Goal: Transaction & Acquisition: Purchase product/service

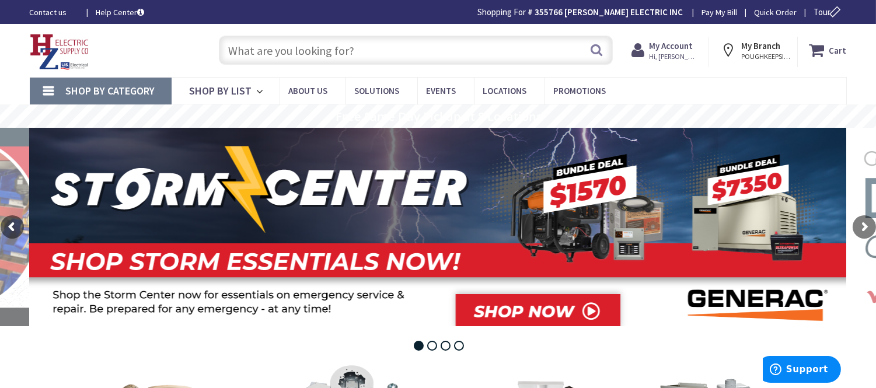
click at [260, 44] on input "text" at bounding box center [416, 50] width 394 height 29
click at [121, 88] on span "Shop By Category" at bounding box center [110, 90] width 89 height 13
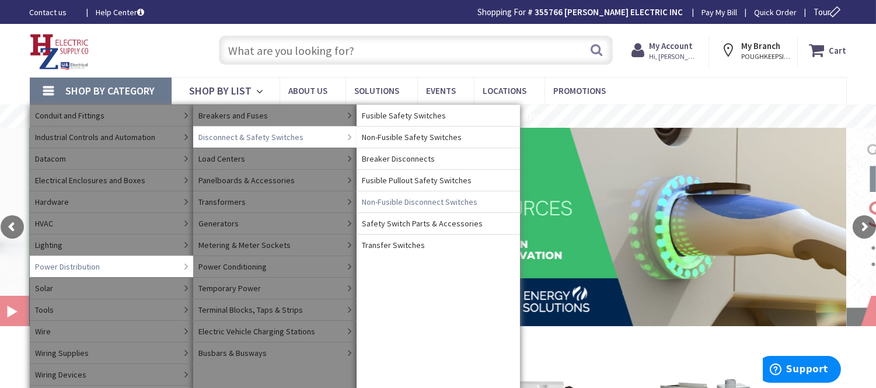
click at [441, 198] on span "Non-Fusible Disconnect Switches" at bounding box center [420, 202] width 116 height 12
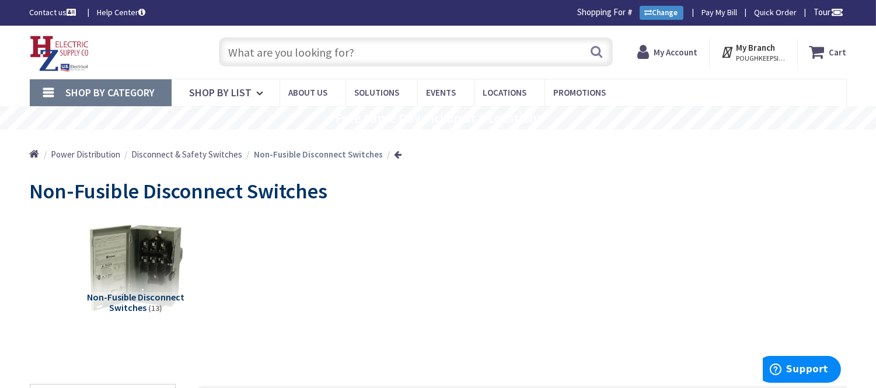
click at [114, 94] on span "Shop By Category" at bounding box center [110, 92] width 89 height 13
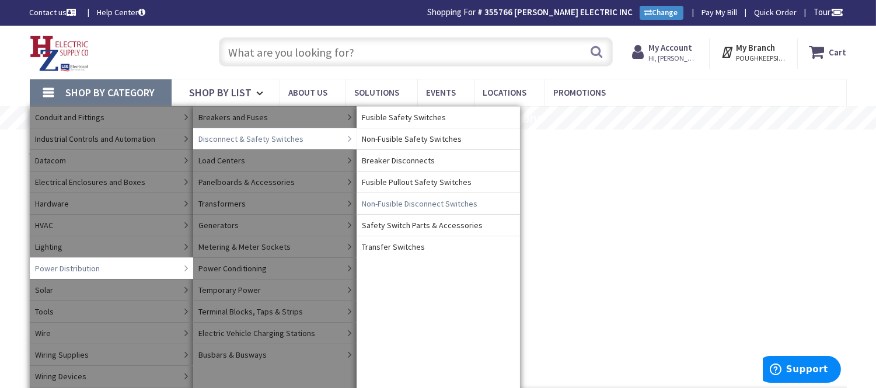
click at [450, 202] on span "Non-Fusible Disconnect Switches" at bounding box center [420, 204] width 116 height 12
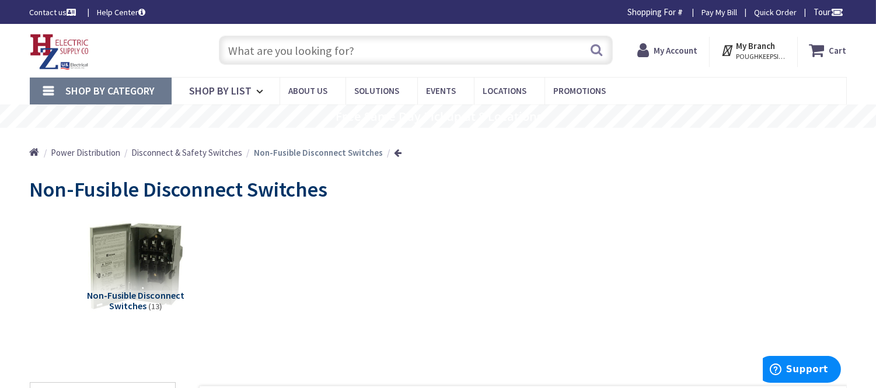
click at [125, 92] on span "Shop By Category" at bounding box center [110, 90] width 89 height 13
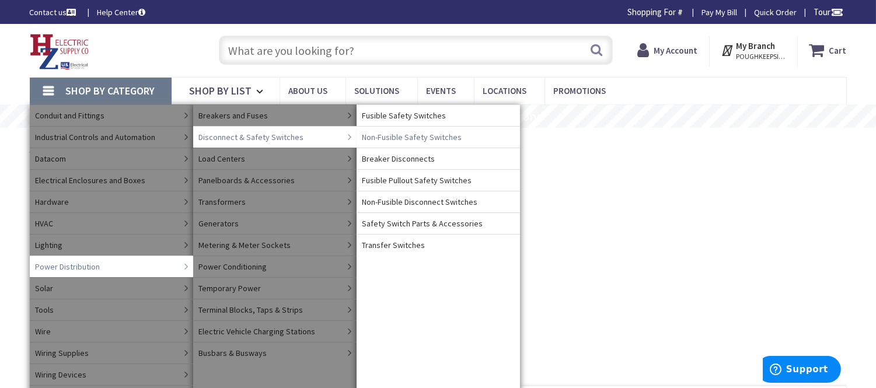
click at [403, 131] on span "Non-Fusible Safety Switches" at bounding box center [412, 137] width 100 height 12
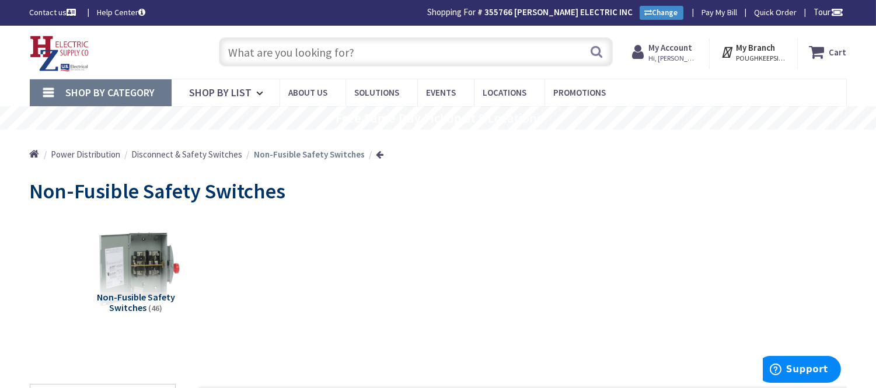
click at [238, 55] on input "text" at bounding box center [416, 51] width 394 height 29
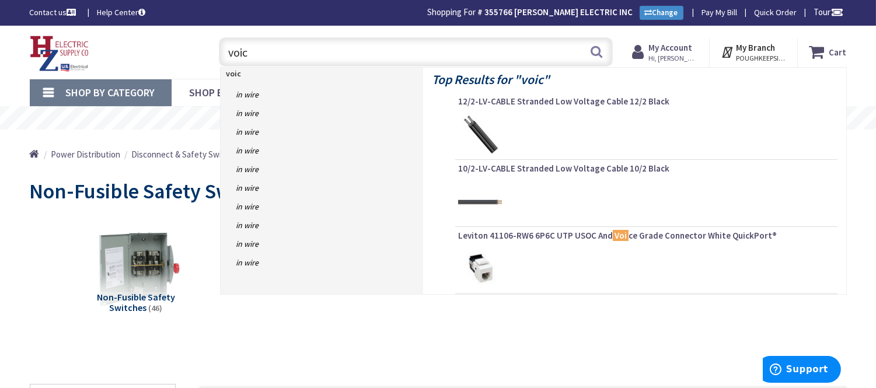
type input "voice"
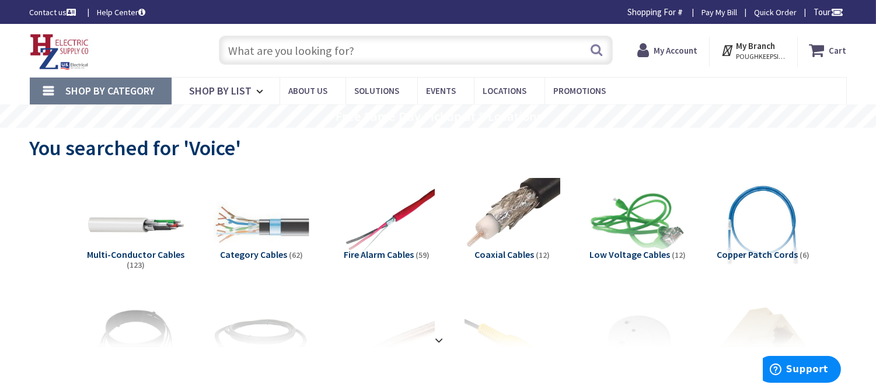
click at [272, 50] on input "text" at bounding box center [416, 50] width 394 height 29
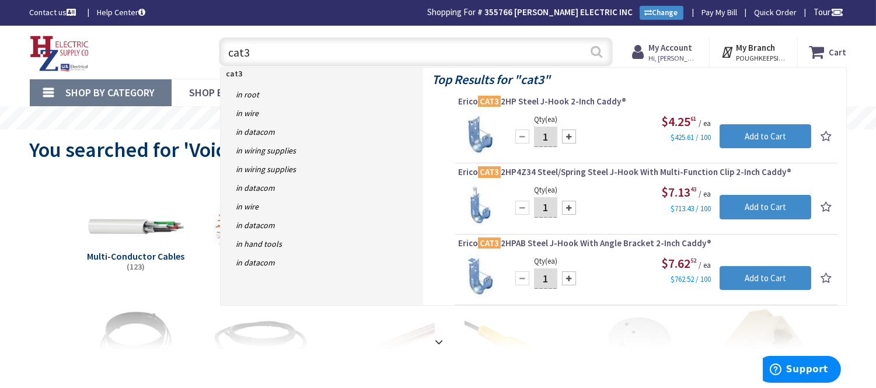
type input "cat3"
click at [591, 51] on button "Search" at bounding box center [596, 52] width 15 height 26
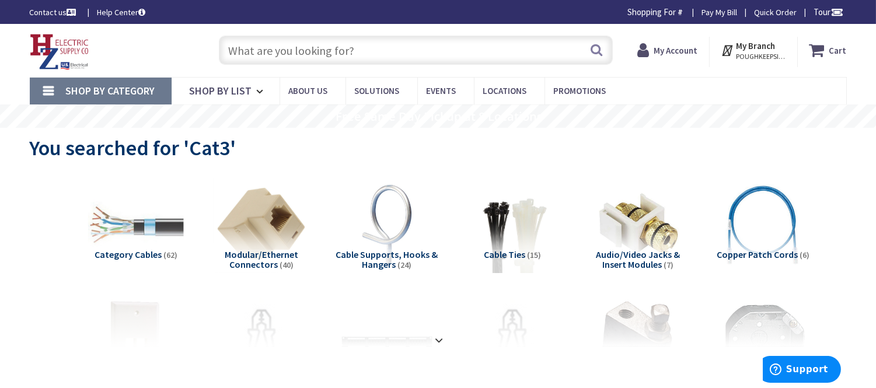
click at [278, 252] on span "Modular/Ethernet Connectors" at bounding box center [262, 260] width 74 height 22
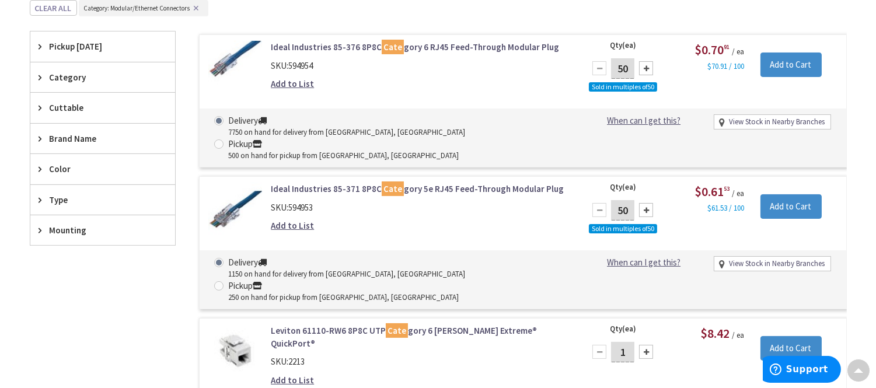
scroll to position [372, 0]
click at [795, 65] on input "Add to Cart" at bounding box center [790, 65] width 61 height 25
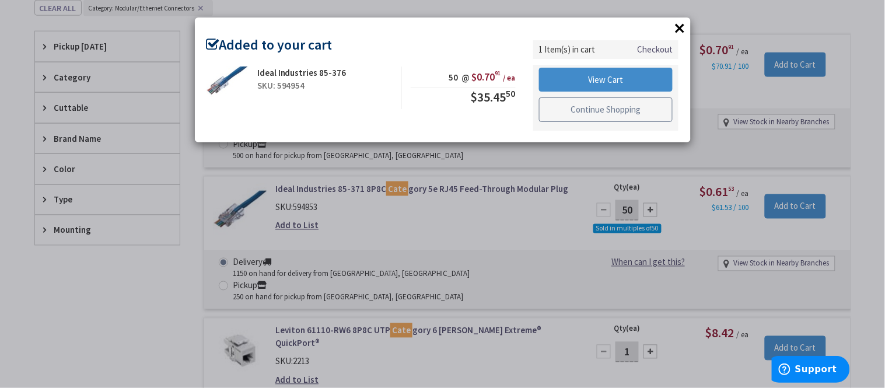
click at [620, 111] on link "Continue Shopping" at bounding box center [606, 109] width 134 height 25
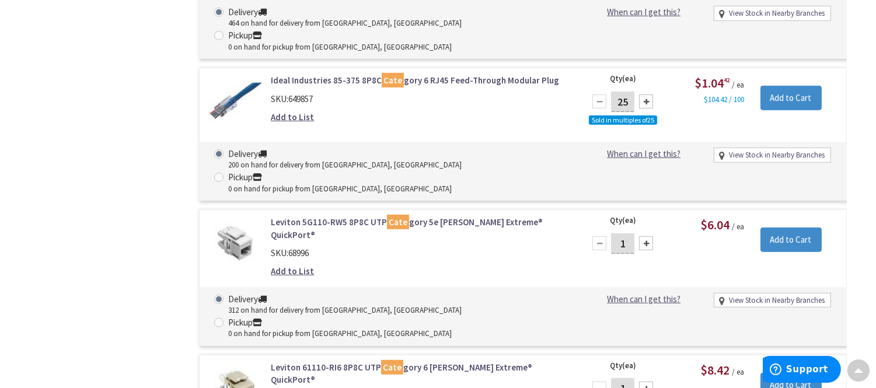
scroll to position [1538, 0]
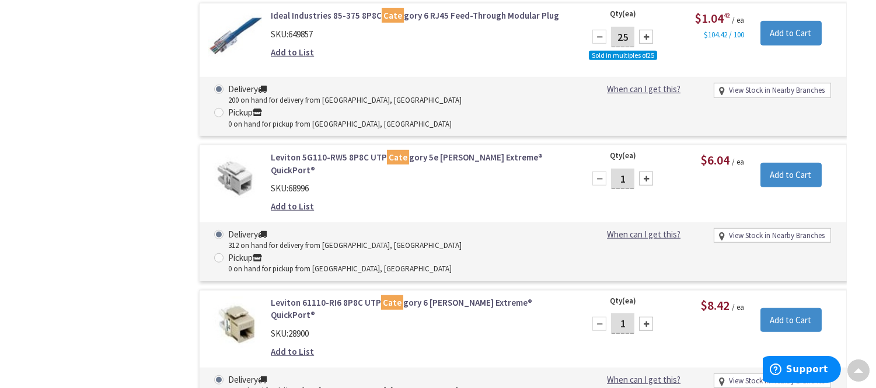
type input "2"
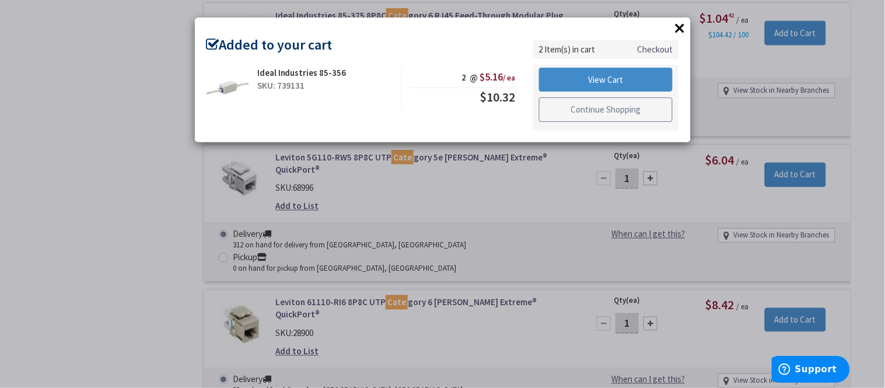
click at [582, 105] on link "Continue Shopping" at bounding box center [606, 109] width 134 height 25
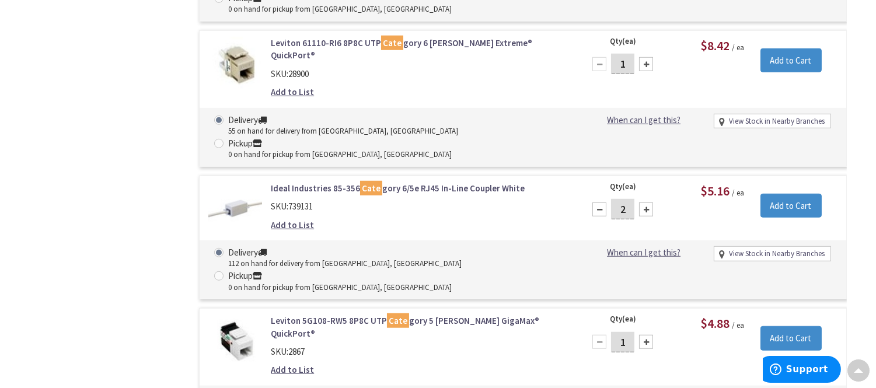
scroll to position [1863, 0]
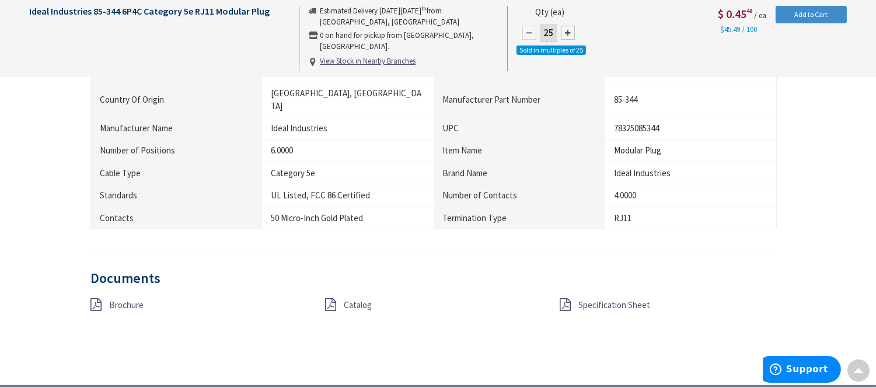
scroll to position [778, 0]
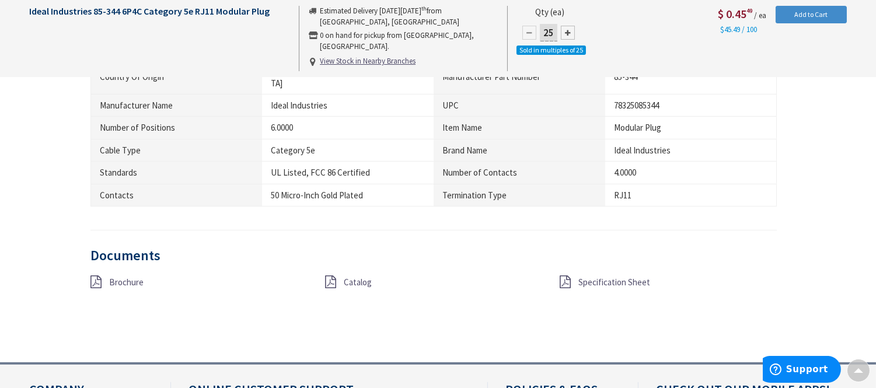
click at [565, 275] on icon at bounding box center [564, 281] width 11 height 13
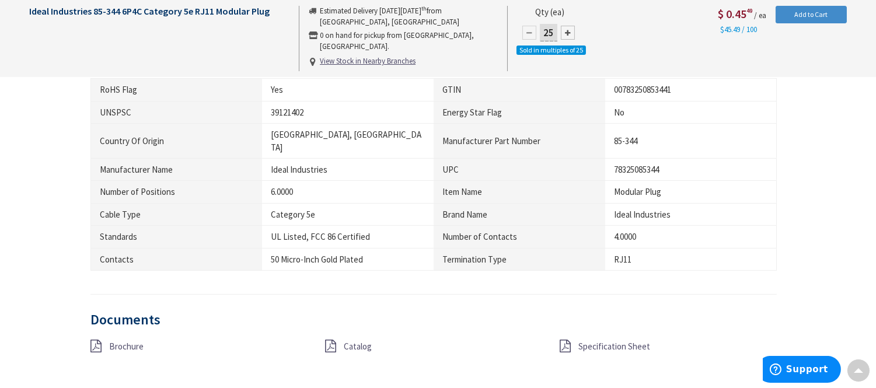
scroll to position [843, 0]
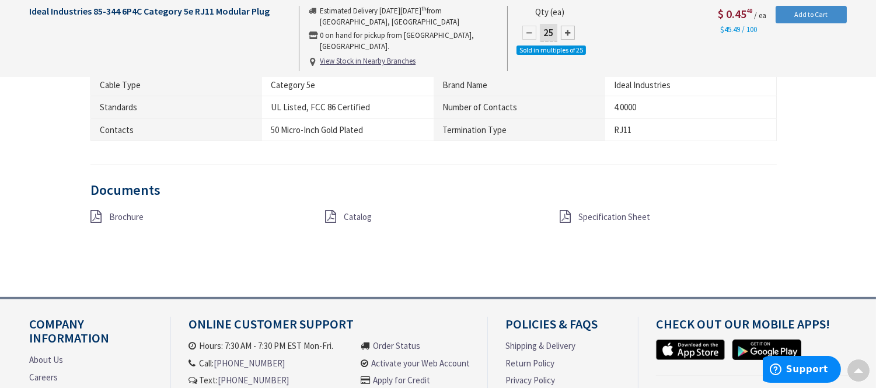
click at [102, 210] on div "Brochure" at bounding box center [199, 217] width 235 height 15
click at [99, 210] on icon at bounding box center [95, 216] width 11 height 13
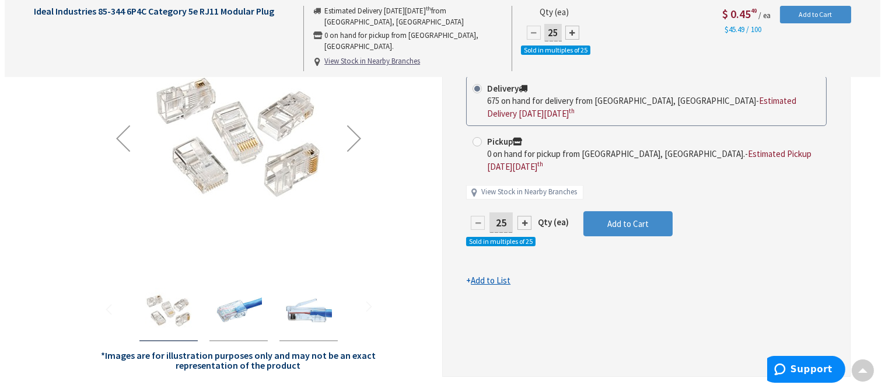
scroll to position [0, 0]
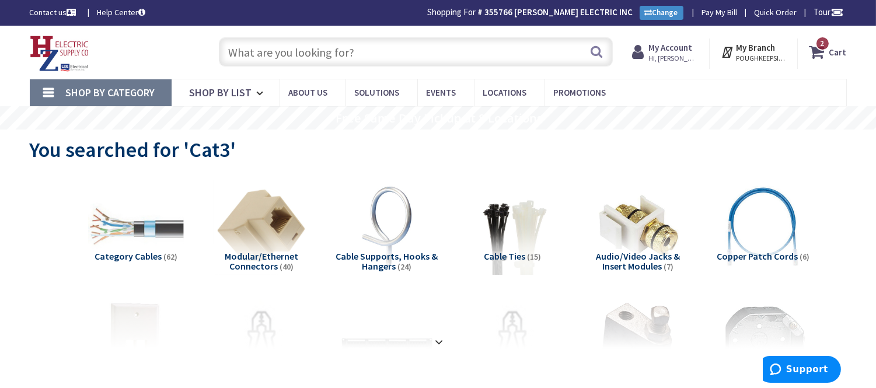
click at [240, 55] on input "text" at bounding box center [416, 51] width 394 height 29
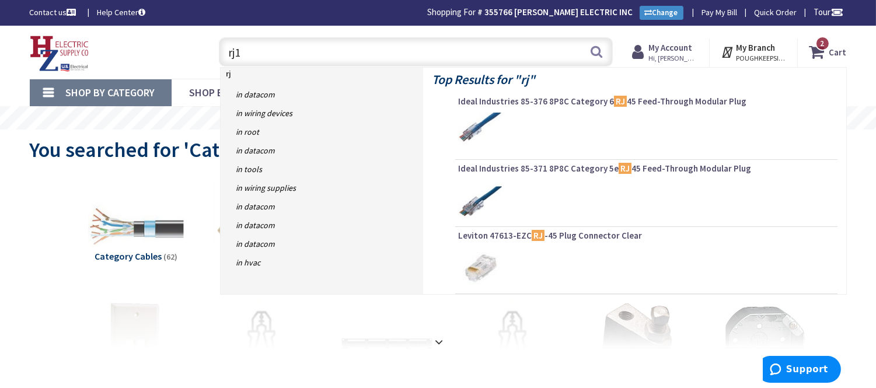
type input "rj11"
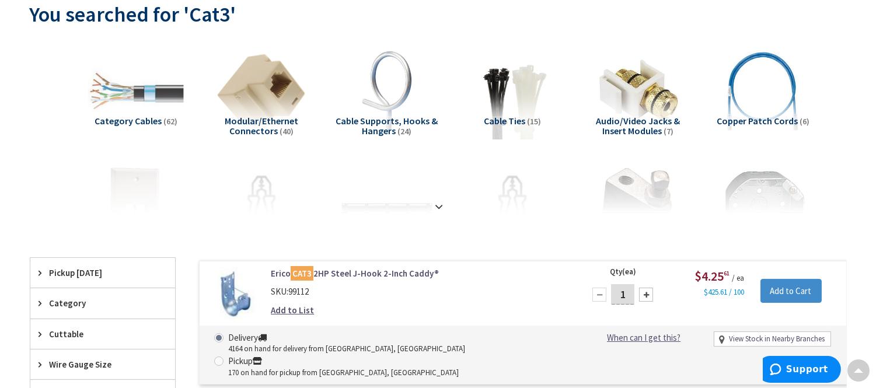
scroll to position [259, 0]
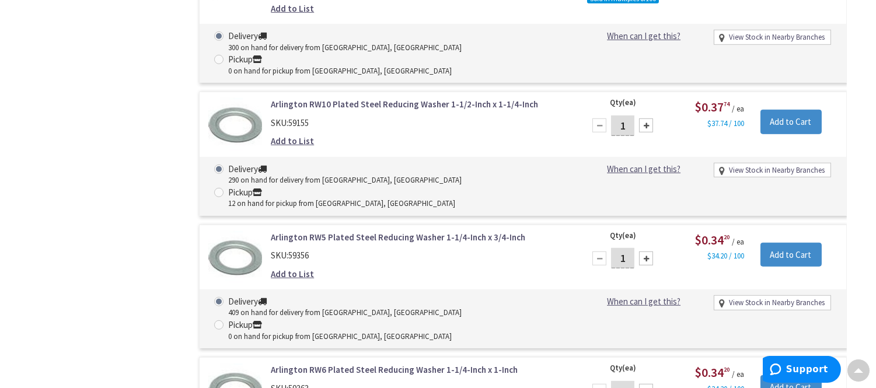
scroll to position [1750, 0]
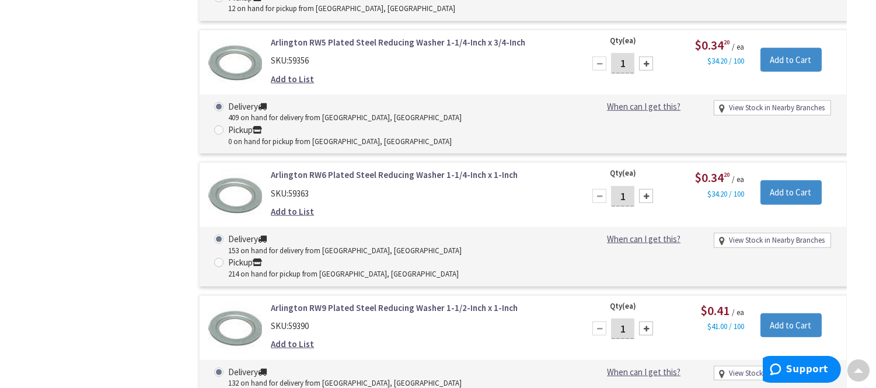
drag, startPoint x: 0, startPoint y: 0, endPoint x: 337, endPoint y: 176, distance: 379.7
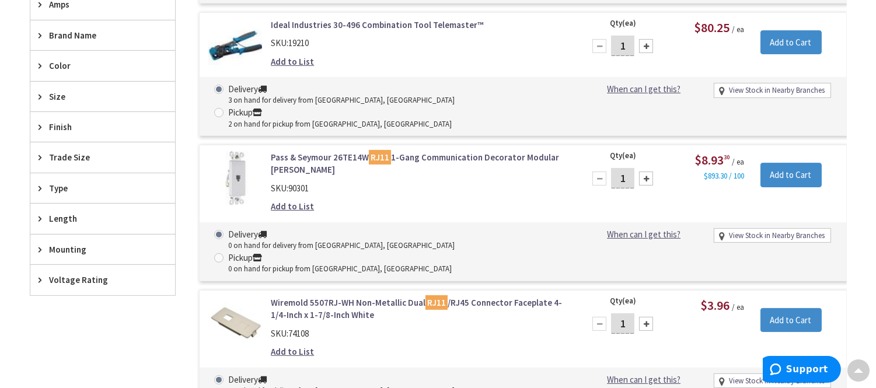
scroll to position [348, 0]
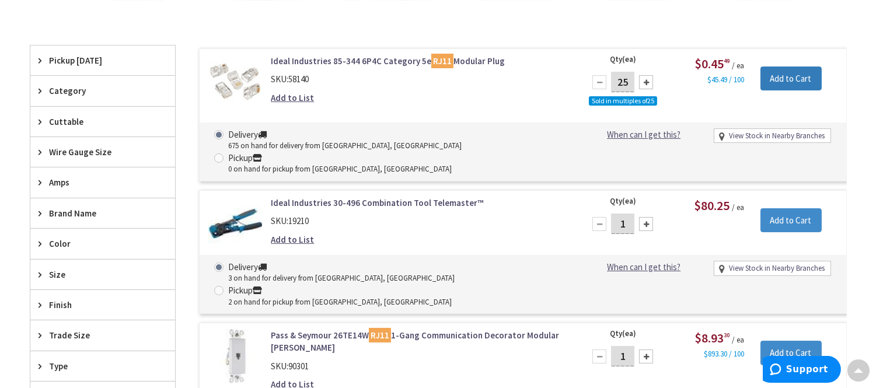
click at [772, 83] on input "Add to Cart" at bounding box center [790, 79] width 61 height 25
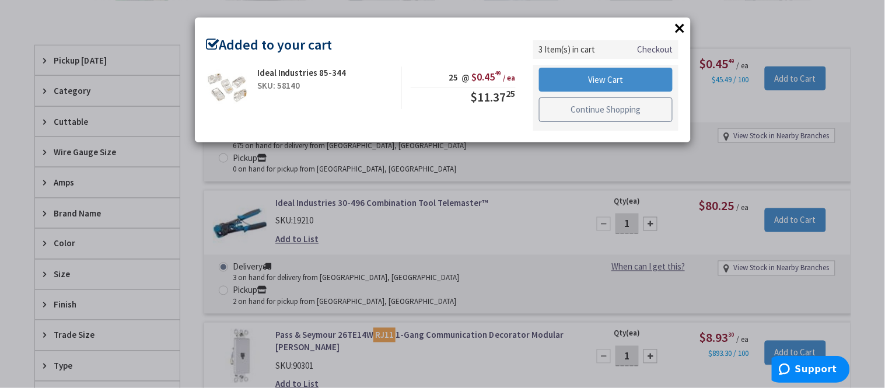
click at [610, 109] on link "Continue Shopping" at bounding box center [606, 109] width 134 height 25
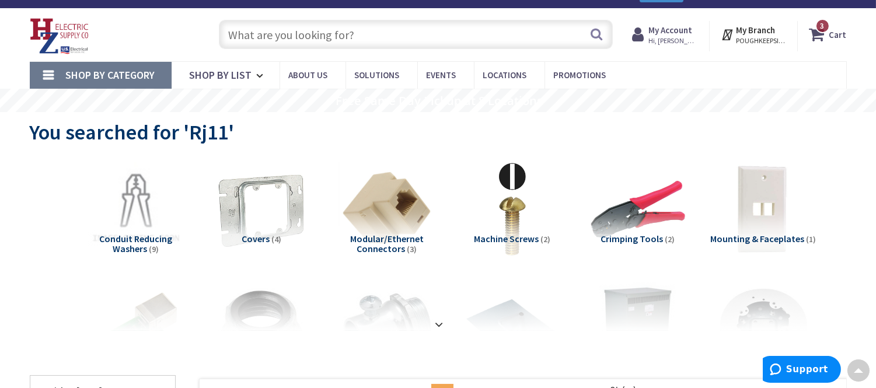
scroll to position [0, 0]
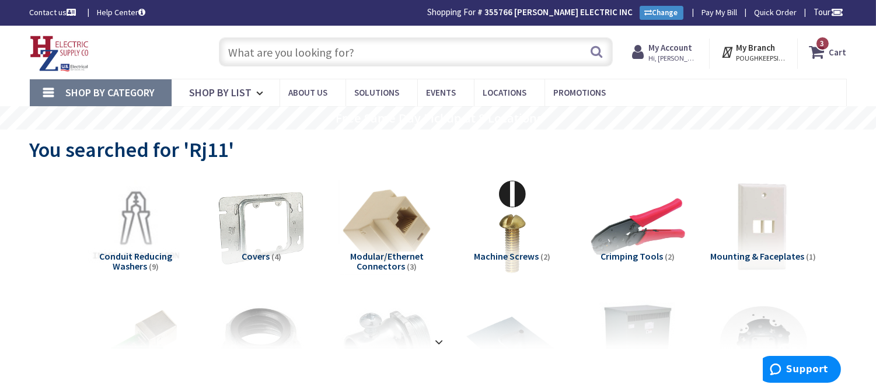
click at [285, 51] on input "text" at bounding box center [416, 51] width 394 height 29
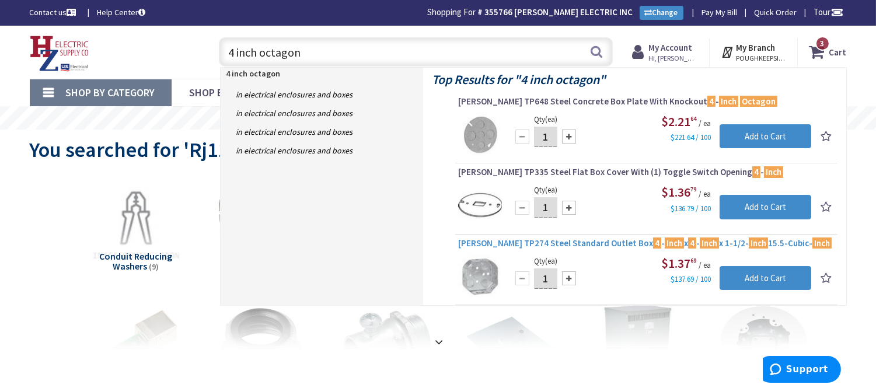
type input "4 inch octagon"
click at [600, 246] on span "Crouse-Hinds TP274 Steel Standard Outlet Box 4 - Inch x 4 - Inch x 1-1/2- Inch …" at bounding box center [646, 243] width 376 height 12
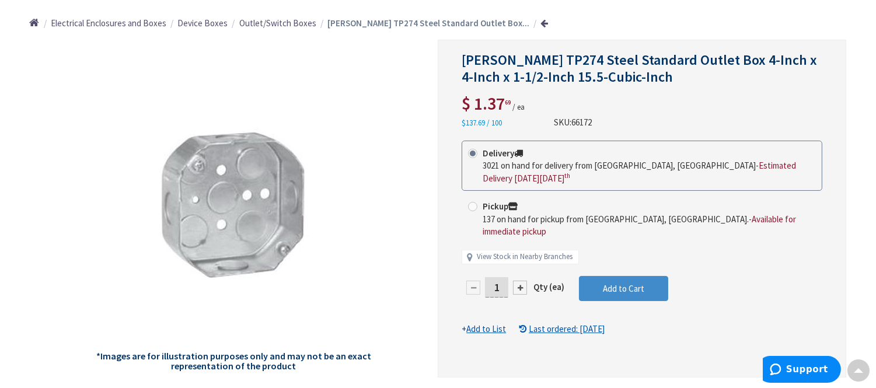
scroll to position [131, 0]
click at [498, 278] on input "1" at bounding box center [496, 287] width 23 height 20
type input "6"
click at [602, 277] on form "This product is Discontinued Delivery 3021 on hand for delivery from Middletown…" at bounding box center [641, 238] width 361 height 195
click at [603, 283] on span "Add to Cart" at bounding box center [623, 288] width 41 height 11
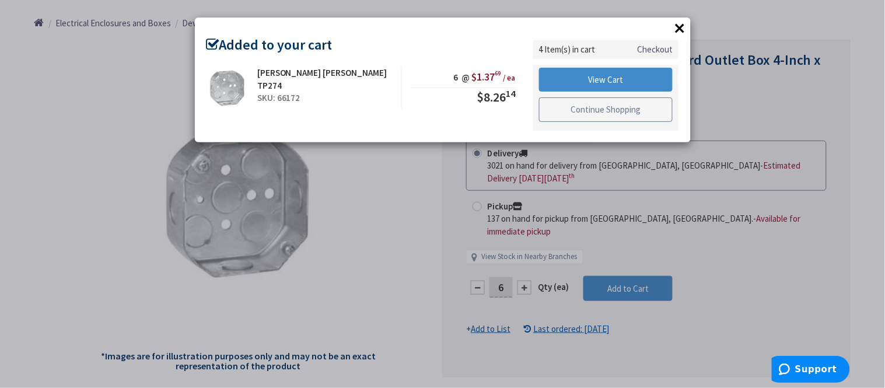
click at [585, 114] on link "Continue Shopping" at bounding box center [606, 109] width 134 height 25
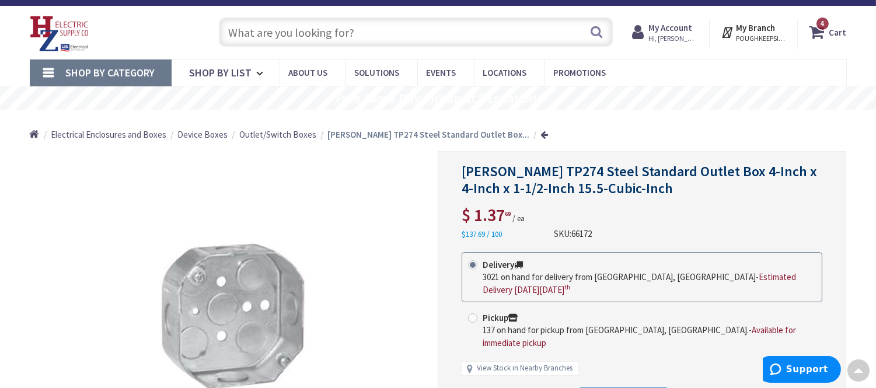
scroll to position [0, 0]
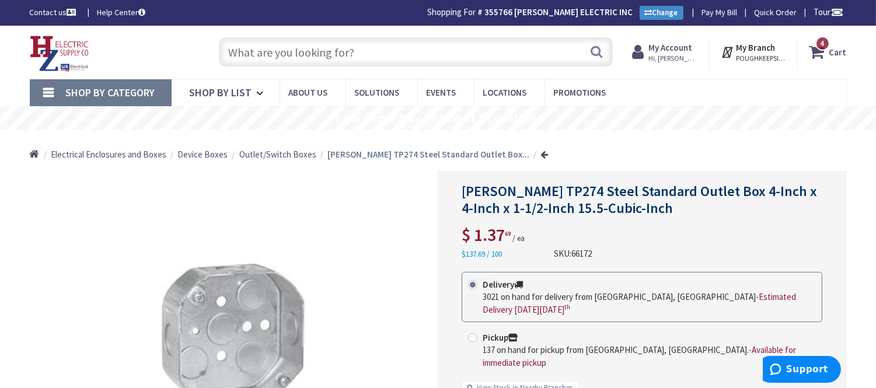
click at [271, 55] on input "text" at bounding box center [416, 51] width 394 height 29
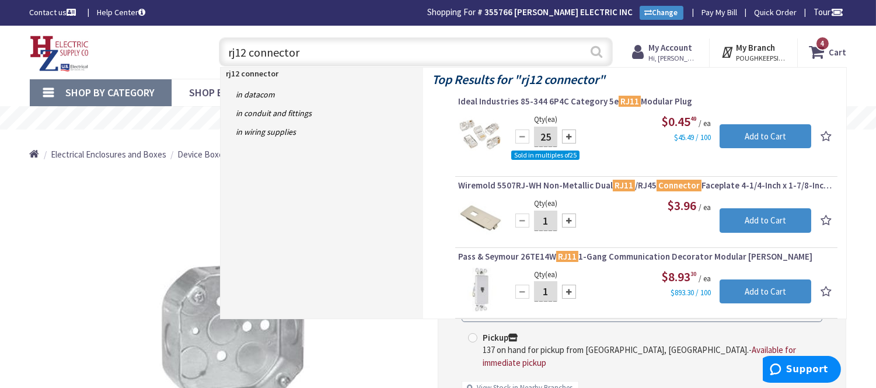
type input "rj12 connector"
click at [593, 49] on button "Search" at bounding box center [596, 52] width 15 height 26
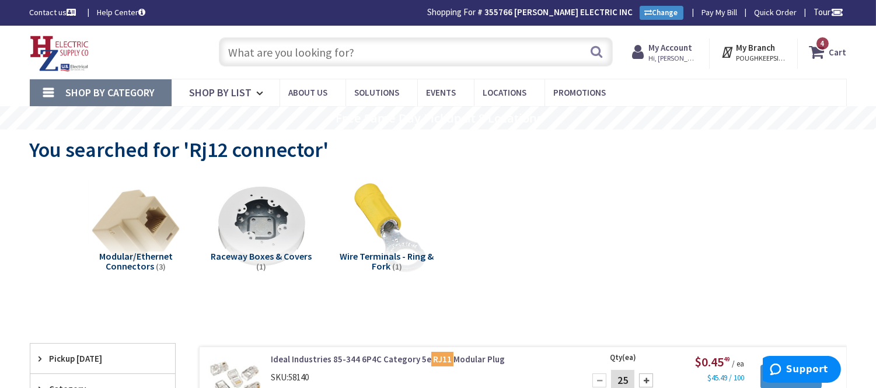
click at [137, 83] on link "Shop By Category" at bounding box center [101, 92] width 142 height 27
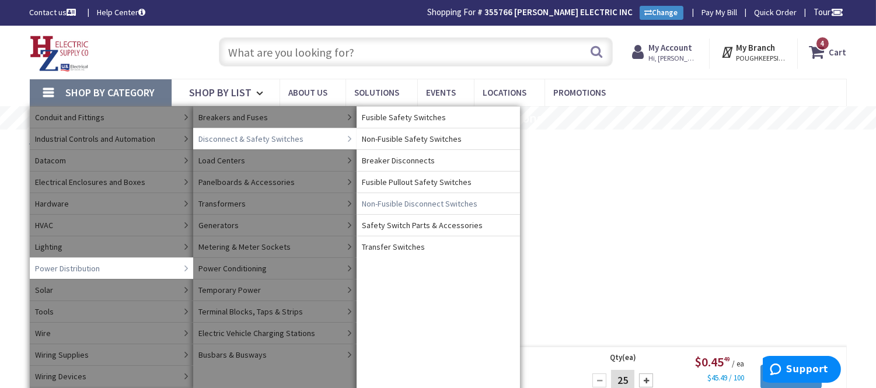
click at [413, 200] on span "Non-Fusible Disconnect Switches" at bounding box center [420, 204] width 116 height 12
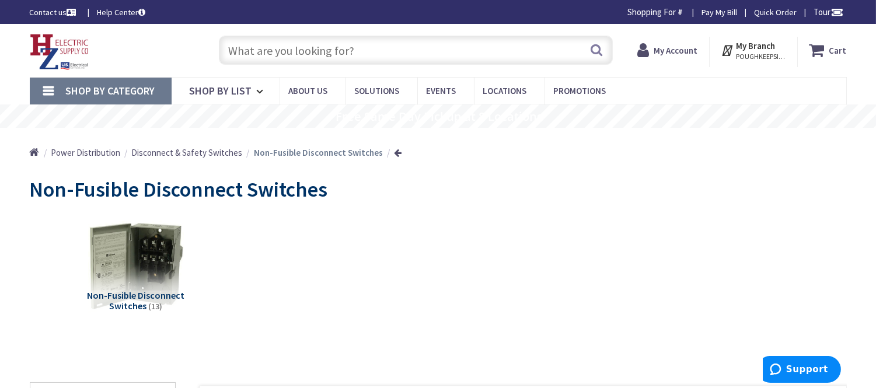
click at [102, 80] on link "Shop By Category" at bounding box center [101, 91] width 142 height 27
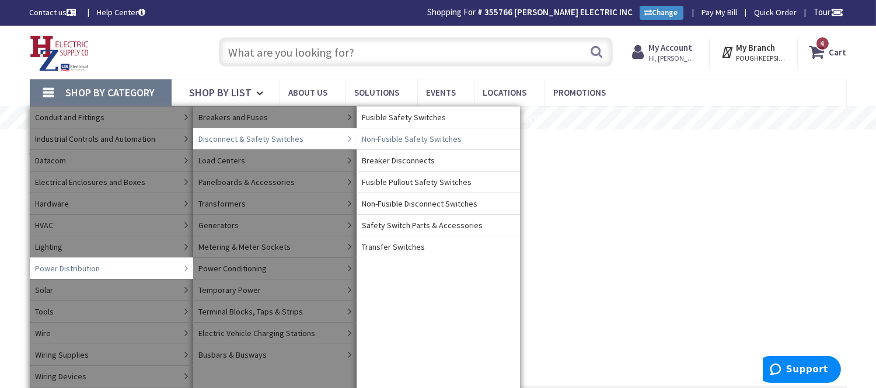
click at [422, 134] on span "Non-Fusible Safety Switches" at bounding box center [412, 139] width 100 height 12
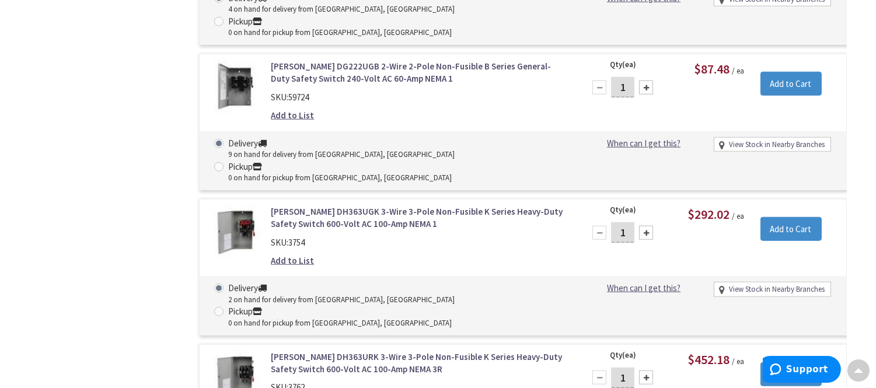
scroll to position [2011, 0]
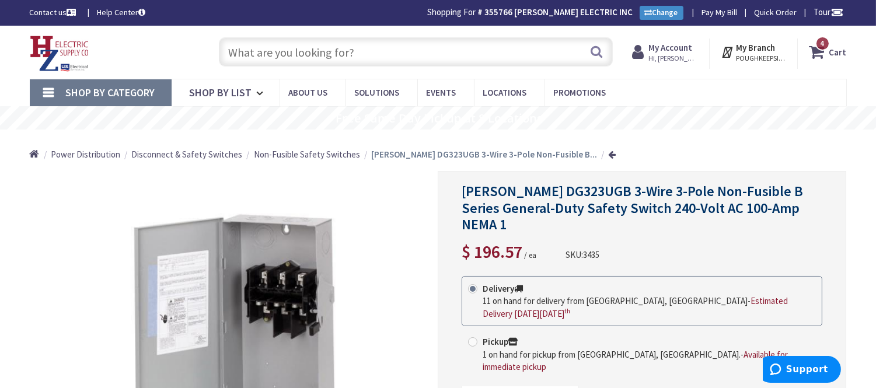
click at [818, 49] on span "4 4 items" at bounding box center [822, 43] width 15 height 15
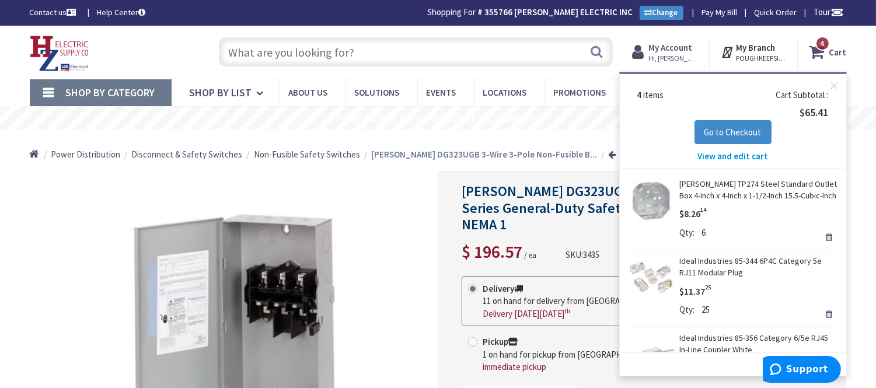
click at [737, 154] on span "View and edit cart" at bounding box center [732, 156] width 71 height 11
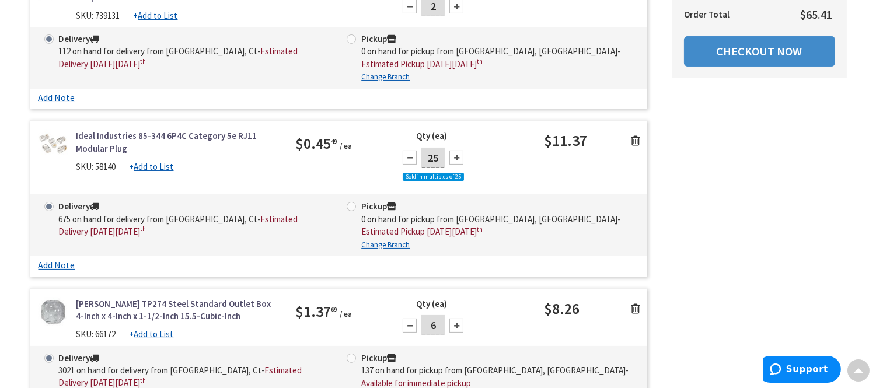
scroll to position [324, 0]
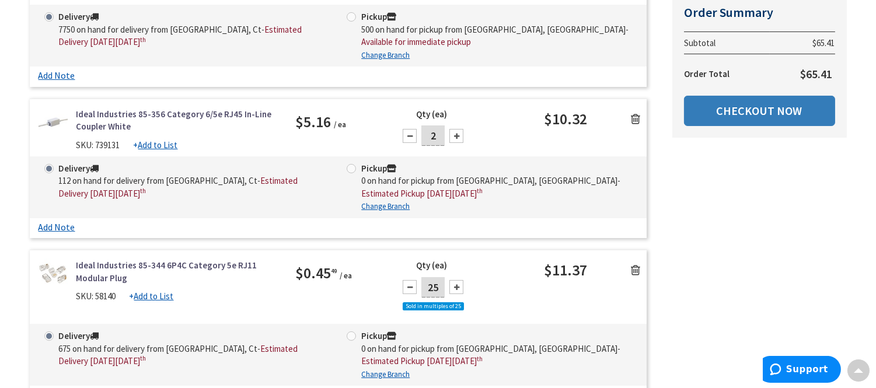
click at [741, 103] on link "Checkout Now" at bounding box center [759, 111] width 151 height 30
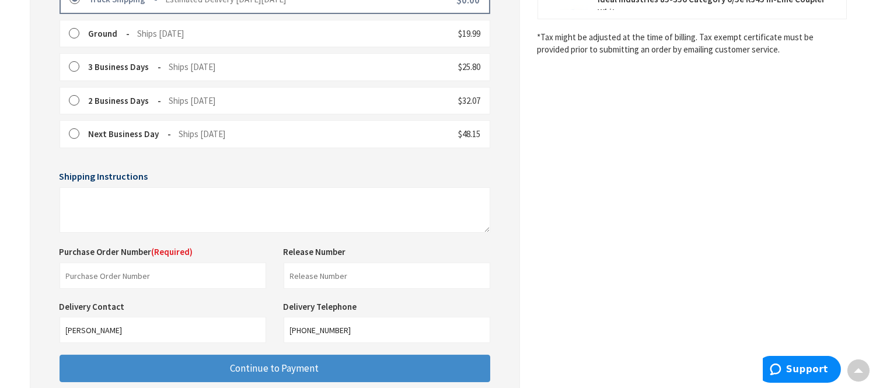
scroll to position [366, 0]
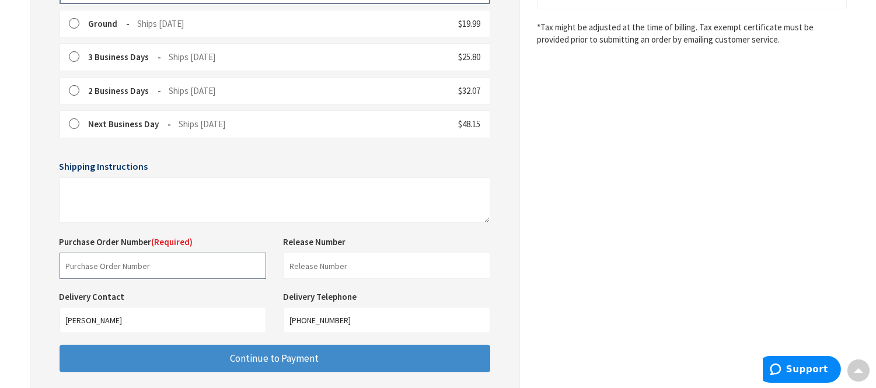
click at [117, 260] on input "text" at bounding box center [163, 266] width 207 height 26
type input "Round Hill"
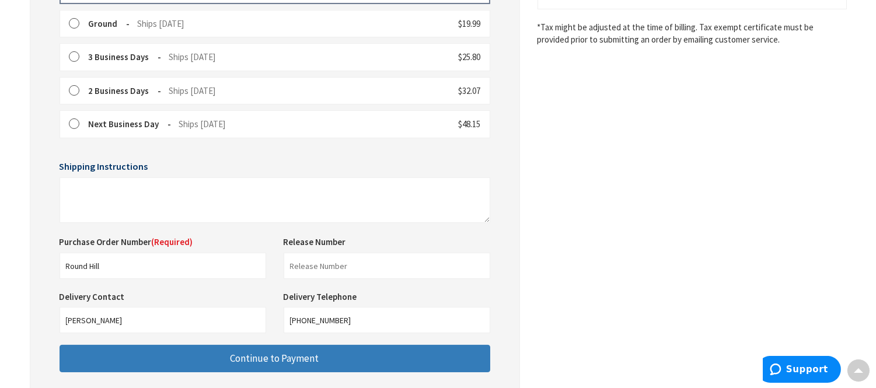
click at [173, 352] on button "Continue to Payment" at bounding box center [275, 358] width 431 height 27
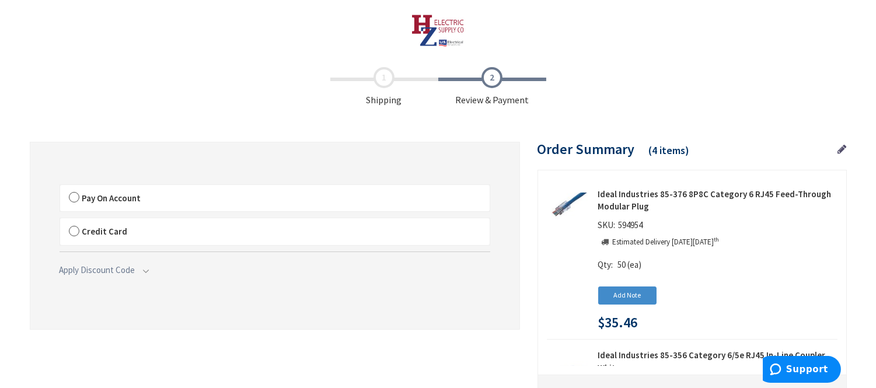
click at [74, 197] on label "Pay On Account" at bounding box center [274, 198] width 429 height 27
click at [60, 187] on input "Pay On Account" at bounding box center [60, 187] width 0 height 0
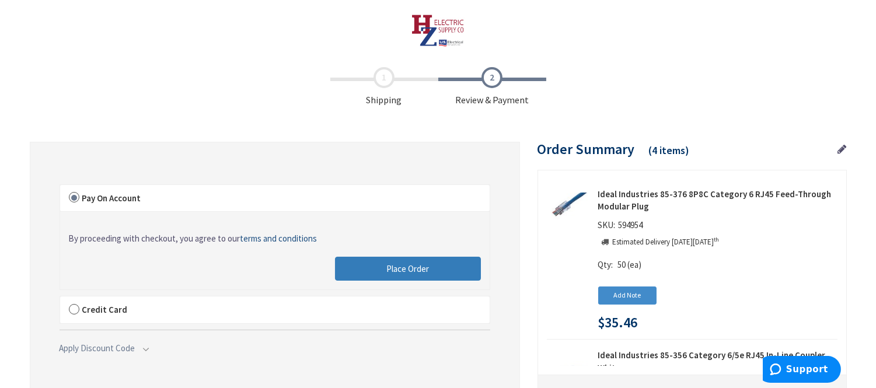
click at [429, 263] on button "Place Order" at bounding box center [408, 269] width 146 height 25
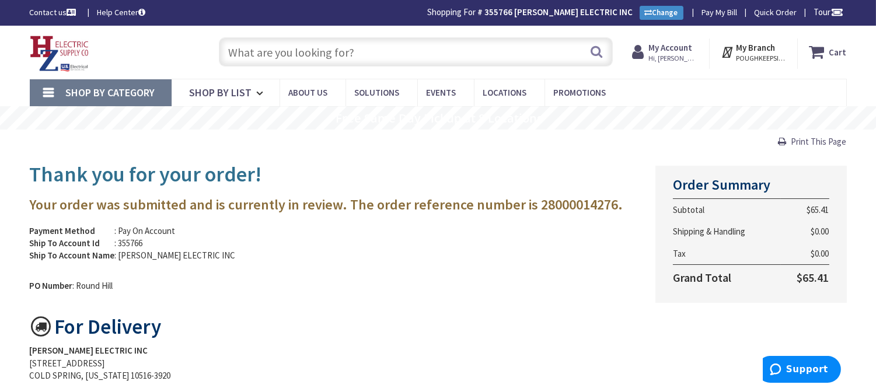
click at [272, 47] on input "text" at bounding box center [416, 51] width 394 height 29
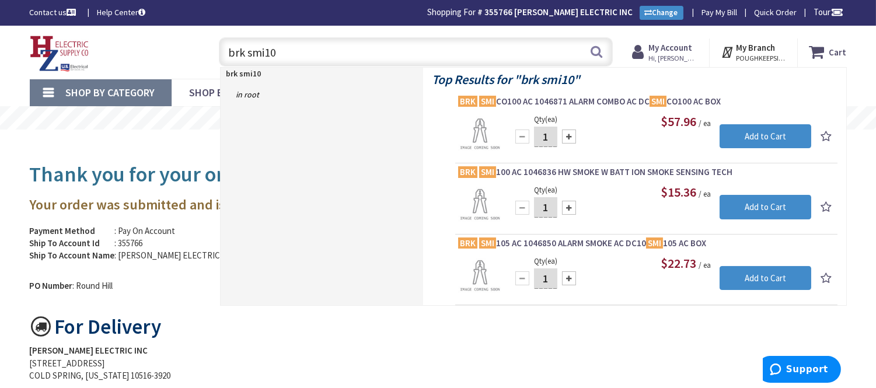
type input "brk smi105"
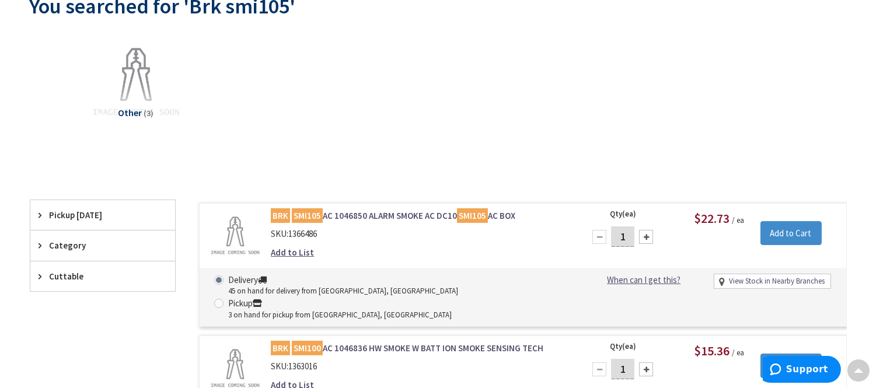
scroll to position [130, 0]
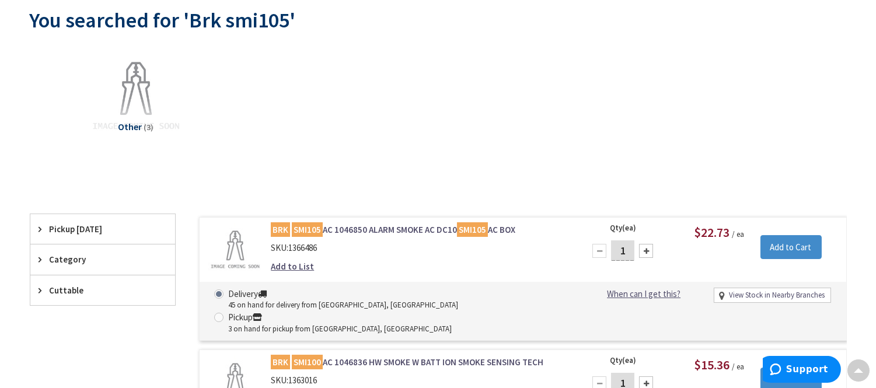
click at [429, 232] on link "BRK SMI105 AC 1046850 ALARM SMOKE AC DC10 SMI105 AC BOX" at bounding box center [419, 229] width 297 height 12
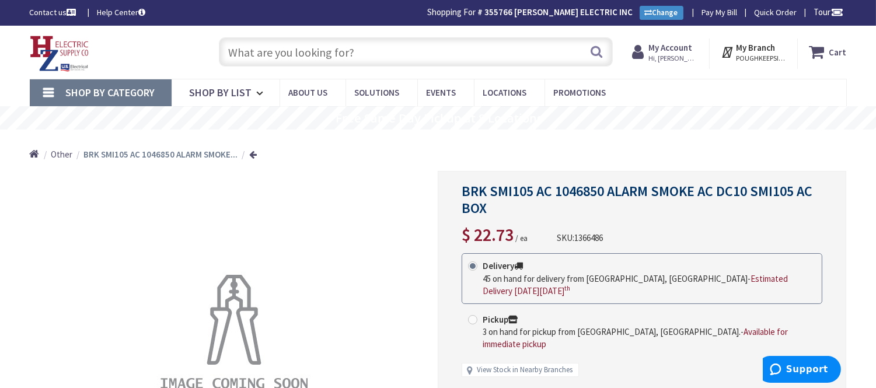
click at [230, 48] on input "text" at bounding box center [416, 51] width 394 height 29
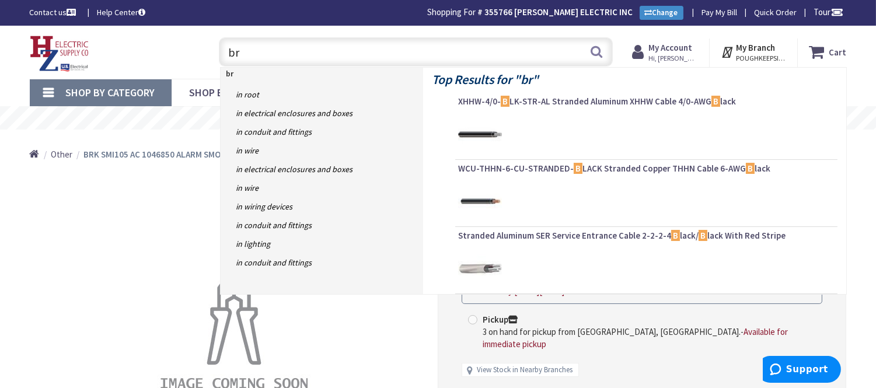
type input "brk"
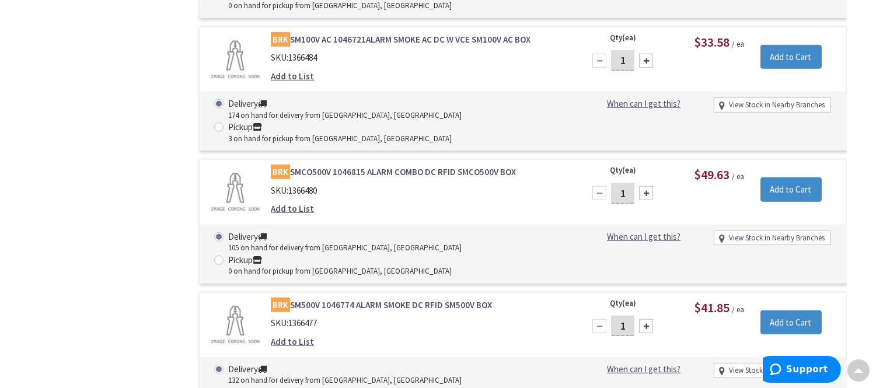
scroll to position [1491, 0]
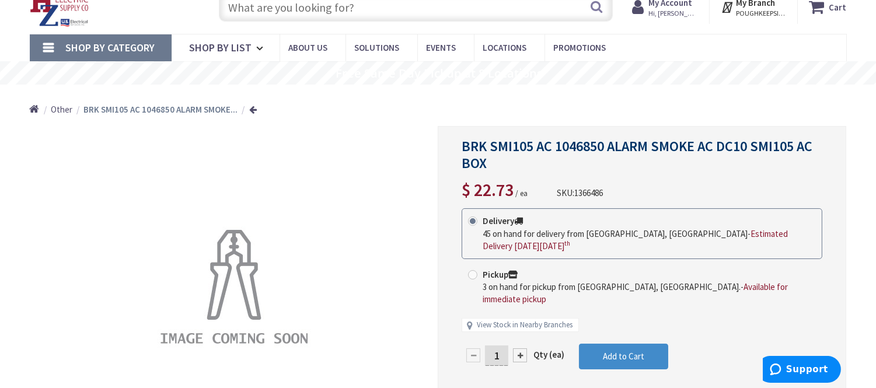
scroll to position [65, 0]
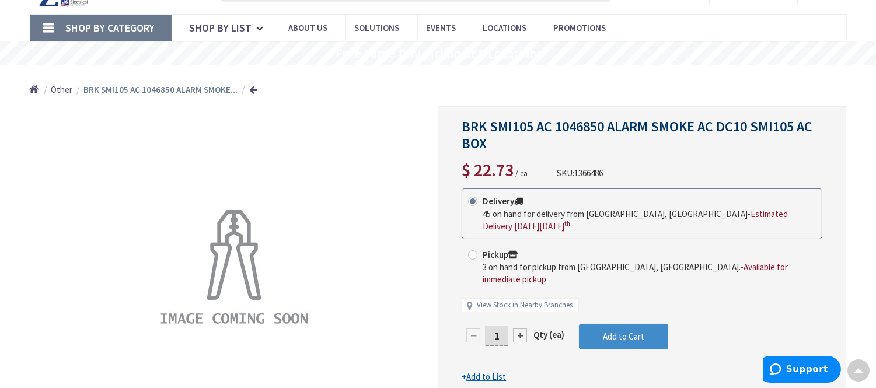
click at [502, 326] on input "1" at bounding box center [496, 336] width 23 height 20
type input "4"
click at [596, 313] on form "This product is Discontinued Delivery 45 on hand for delivery from Middletown, …" at bounding box center [641, 285] width 361 height 195
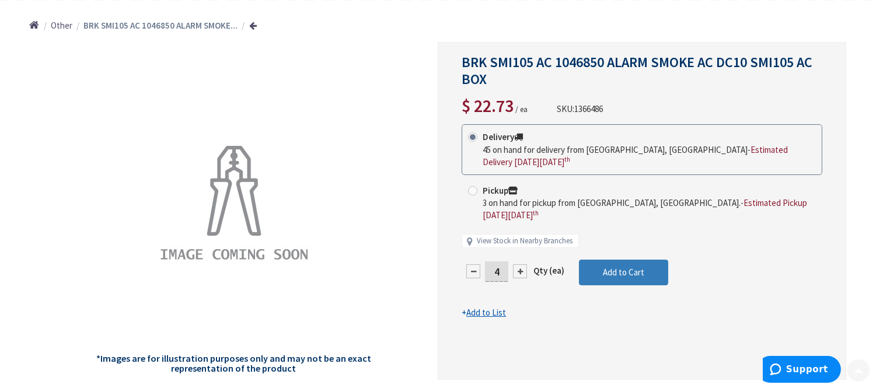
scroll to position [130, 0]
click at [601, 271] on button "Add to Cart" at bounding box center [623, 272] width 89 height 26
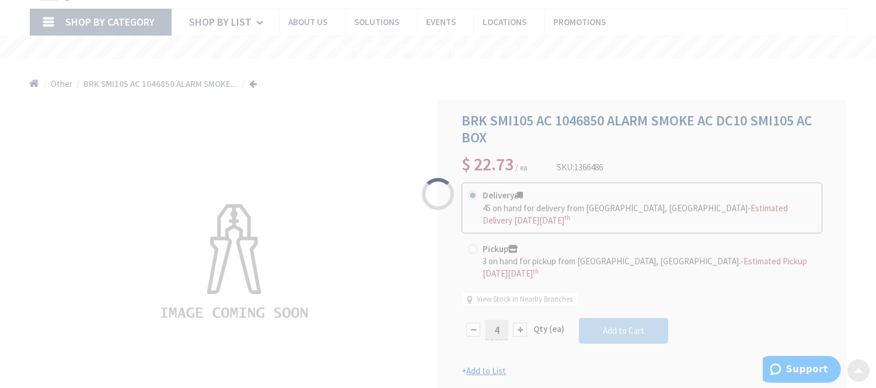
scroll to position [0, 0]
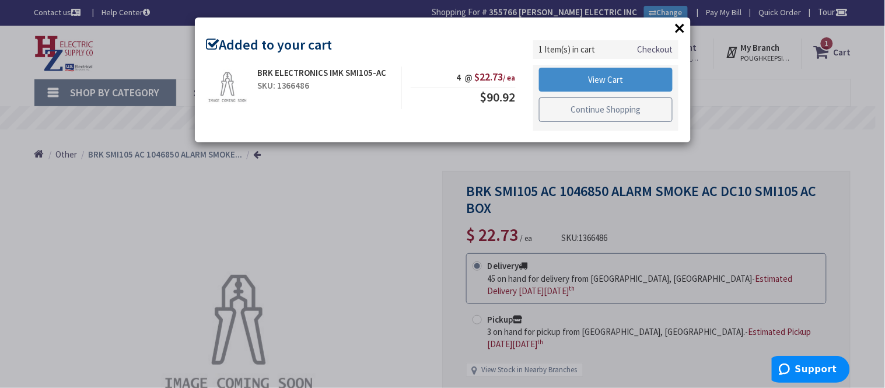
click at [599, 107] on link "Continue Shopping" at bounding box center [606, 109] width 134 height 25
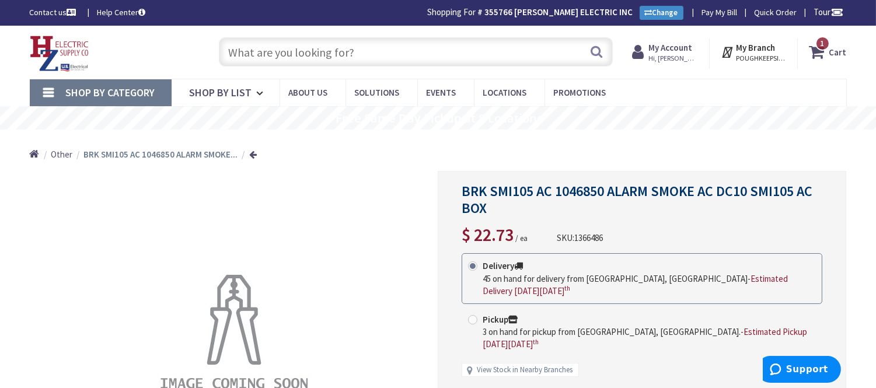
click at [260, 47] on input "text" at bounding box center [416, 51] width 394 height 29
paste input "SMICO100-AC"
type input "SMICO100-AC"
click at [596, 51] on button "Search" at bounding box center [596, 52] width 15 height 26
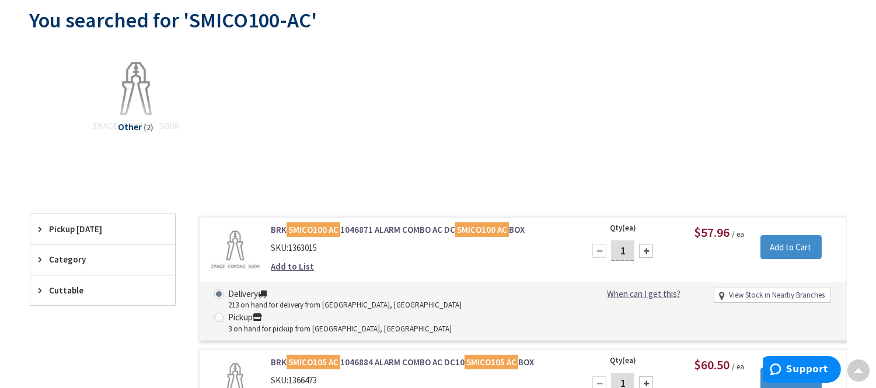
scroll to position [131, 0]
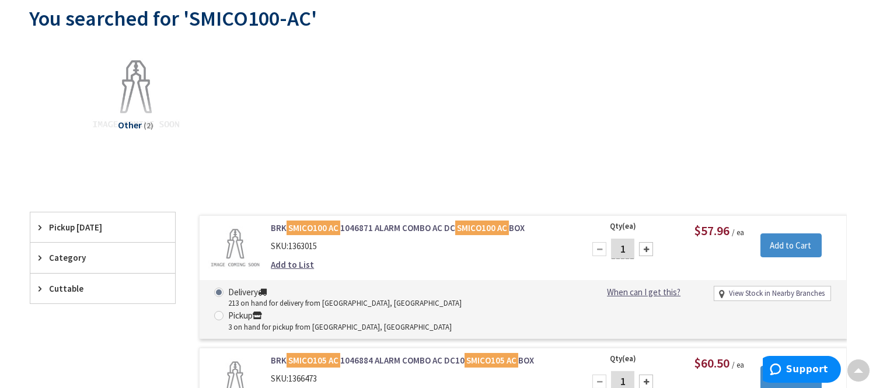
click at [629, 253] on input "1" at bounding box center [622, 249] width 23 height 20
type input "3"
click at [781, 243] on input "Add to Cart" at bounding box center [790, 245] width 61 height 25
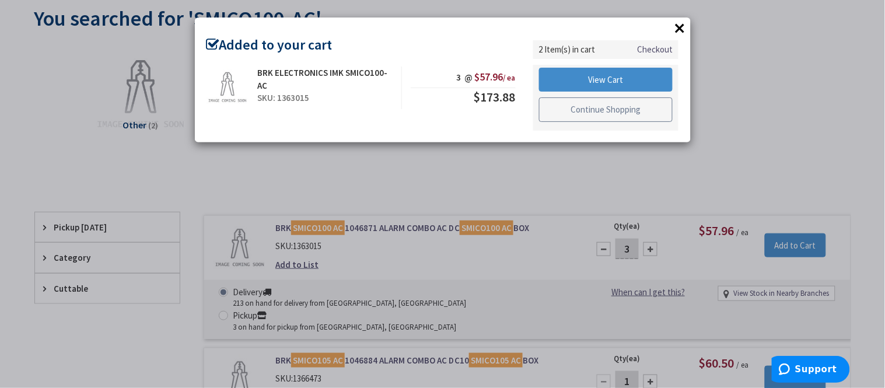
click at [575, 109] on link "Continue Shopping" at bounding box center [606, 109] width 134 height 25
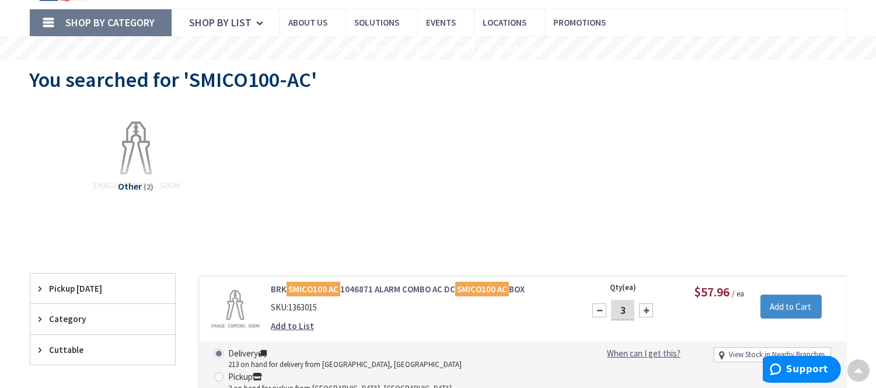
scroll to position [0, 0]
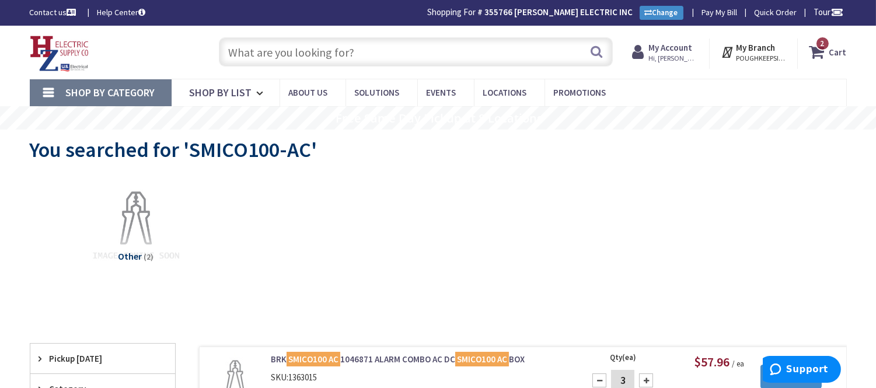
click at [826, 48] on span "2 2 items" at bounding box center [822, 43] width 15 height 15
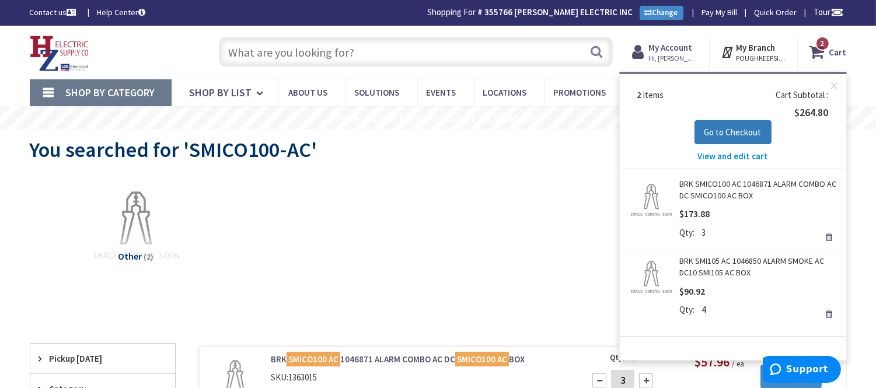
click at [748, 124] on button "Go to Checkout" at bounding box center [732, 132] width 77 height 25
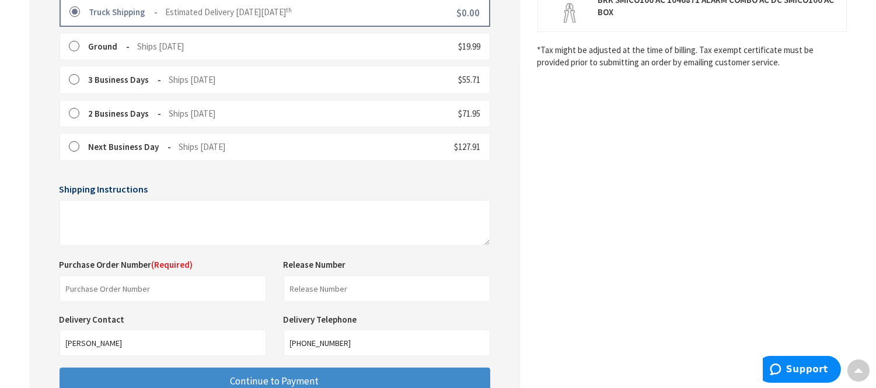
scroll to position [366, 0]
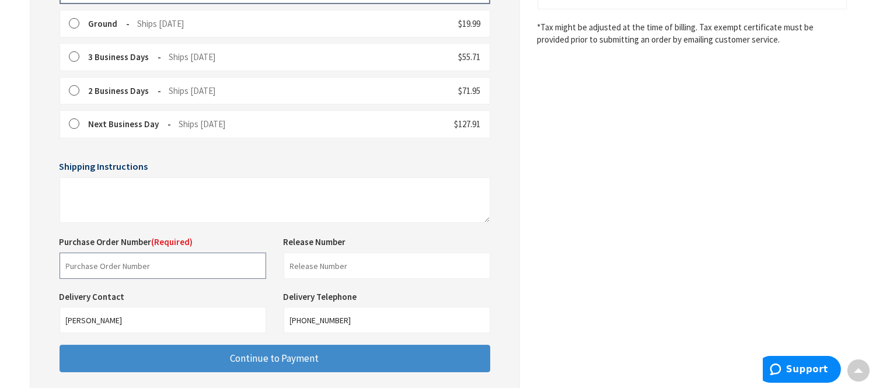
click at [100, 265] on input "text" at bounding box center [163, 266] width 207 height 26
type input "John Champlin"
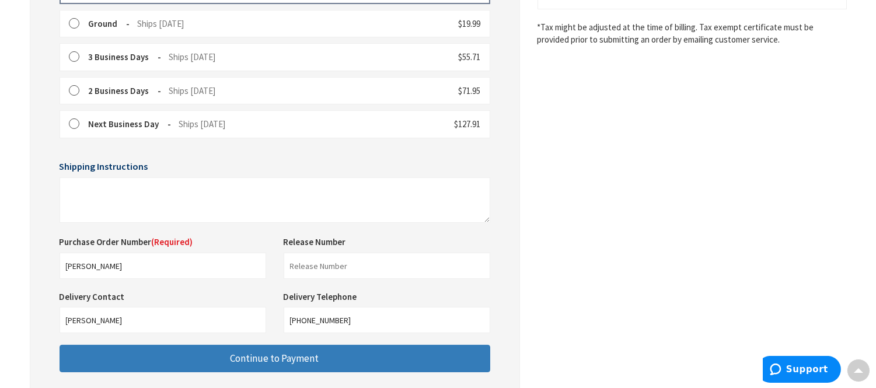
click at [223, 361] on button "Continue to Payment" at bounding box center [275, 358] width 431 height 27
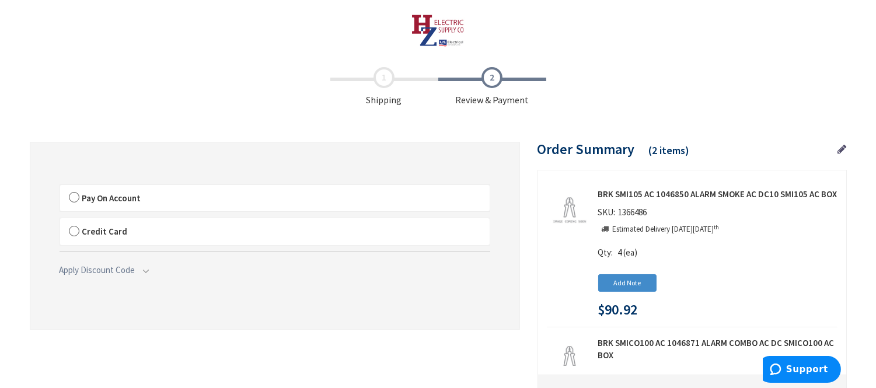
click at [72, 197] on label "Pay On Account" at bounding box center [274, 198] width 429 height 27
click at [60, 187] on input "Pay On Account" at bounding box center [60, 187] width 0 height 0
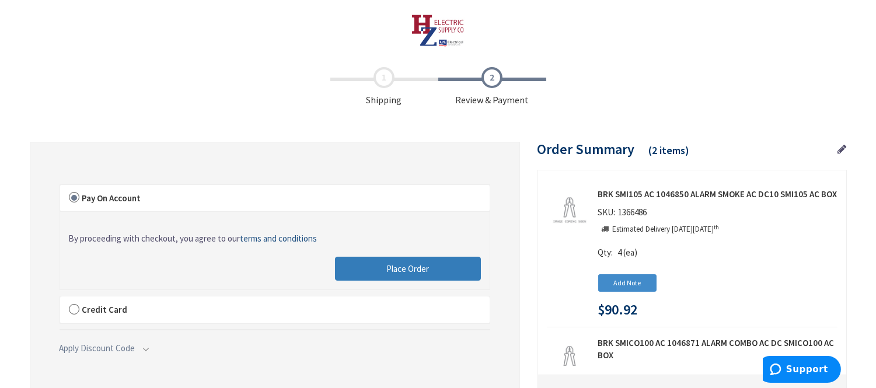
click at [386, 259] on button "Place Order" at bounding box center [408, 269] width 146 height 25
